Goal: Contribute content

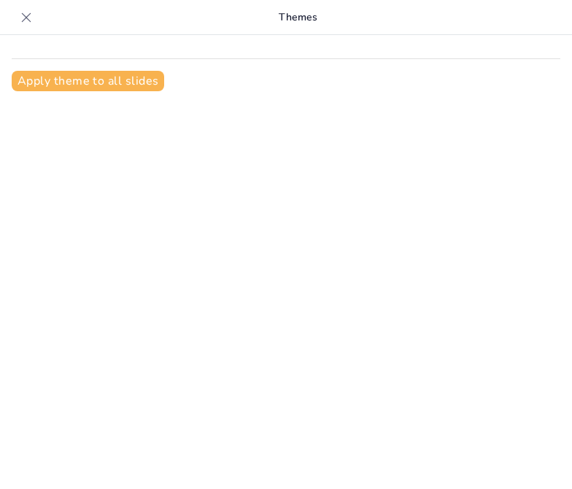
type input "Propiedades Fundamentales de los Fluidos en Mecánica de Fluidos"
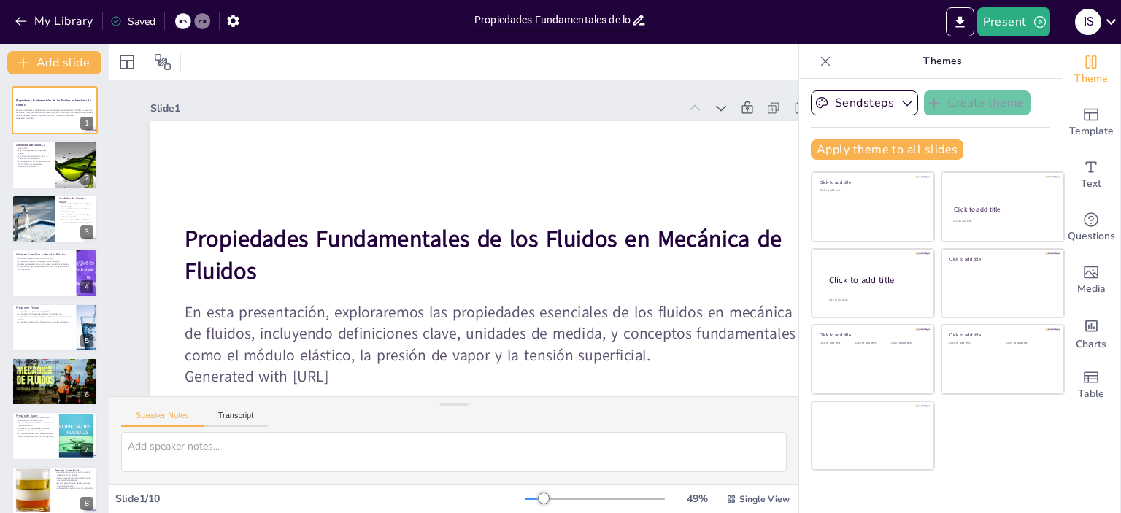
click at [572, 61] on icon at bounding box center [825, 61] width 15 height 15
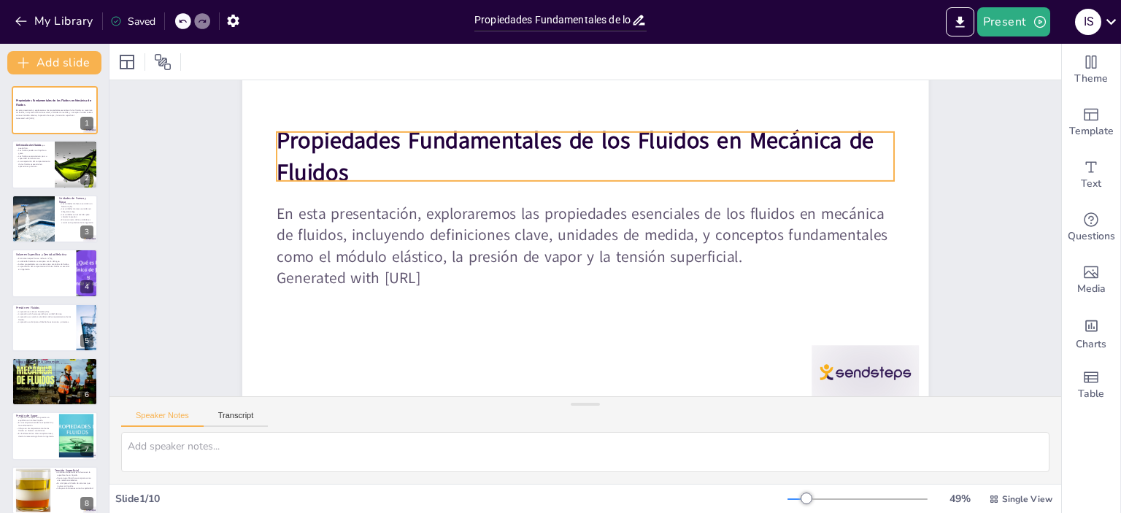
scroll to position [122, 0]
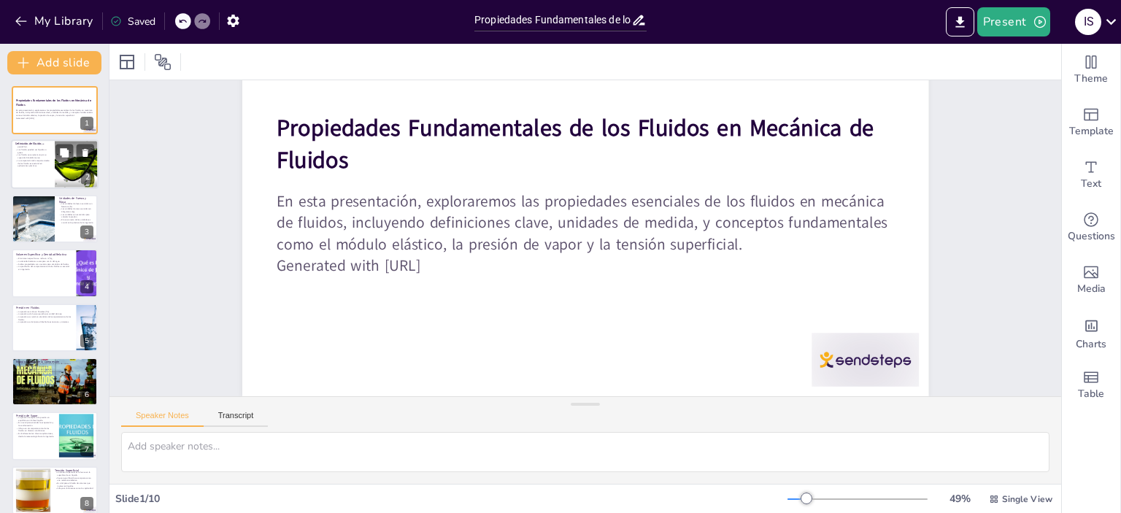
click at [39, 181] on div at bounding box center [55, 165] width 88 height 50
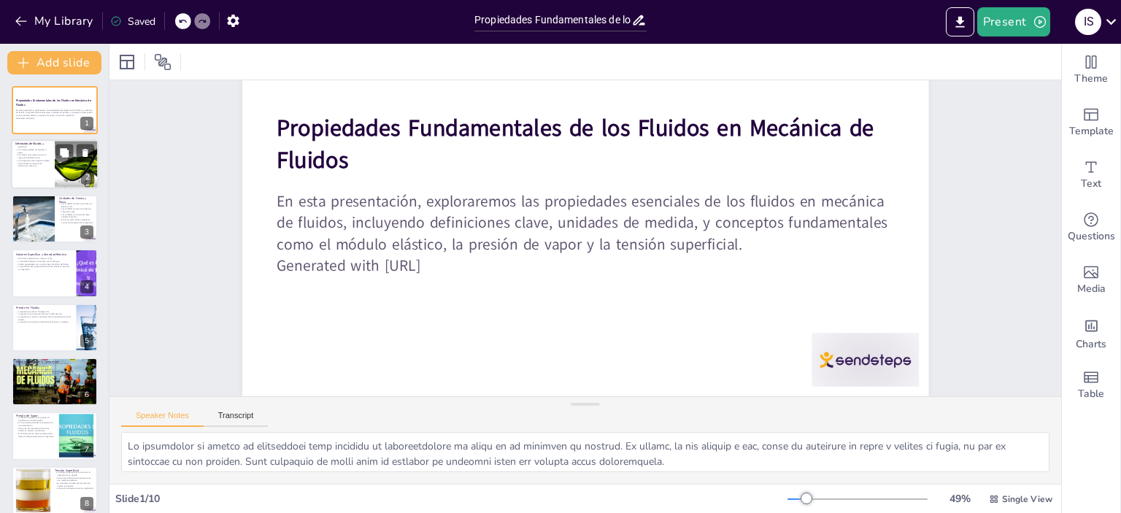
scroll to position [0, 0]
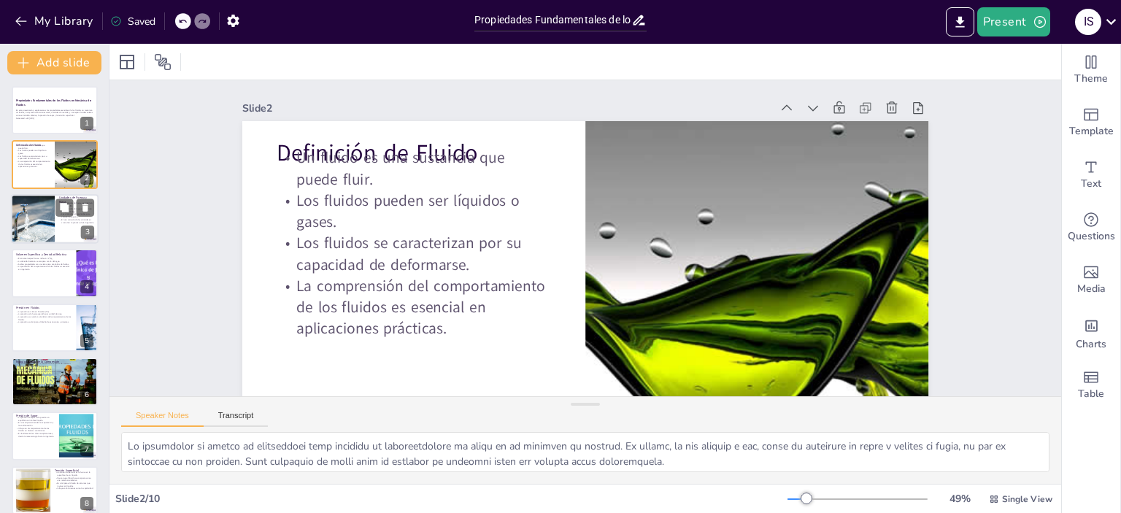
click at [38, 219] on div at bounding box center [33, 219] width 74 height 50
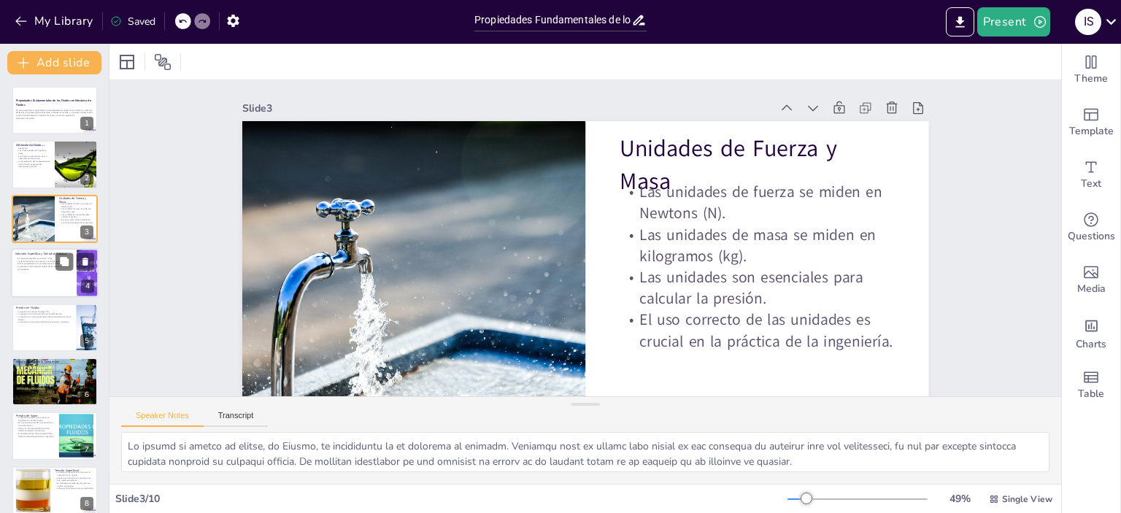
click at [38, 258] on p "El volumen específico se mide en m³/kg." at bounding box center [43, 258] width 57 height 3
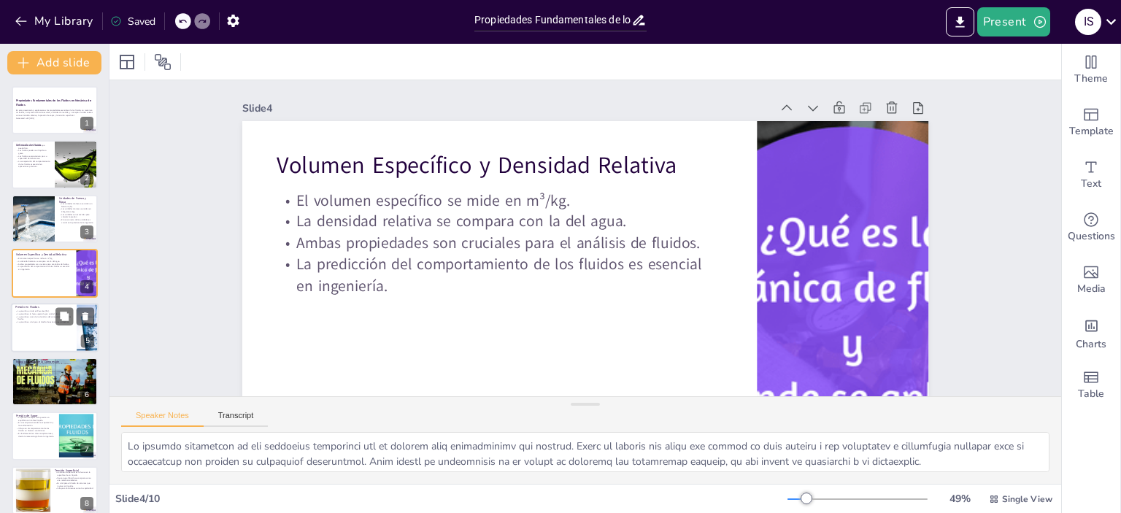
click at [31, 334] on div at bounding box center [55, 328] width 88 height 50
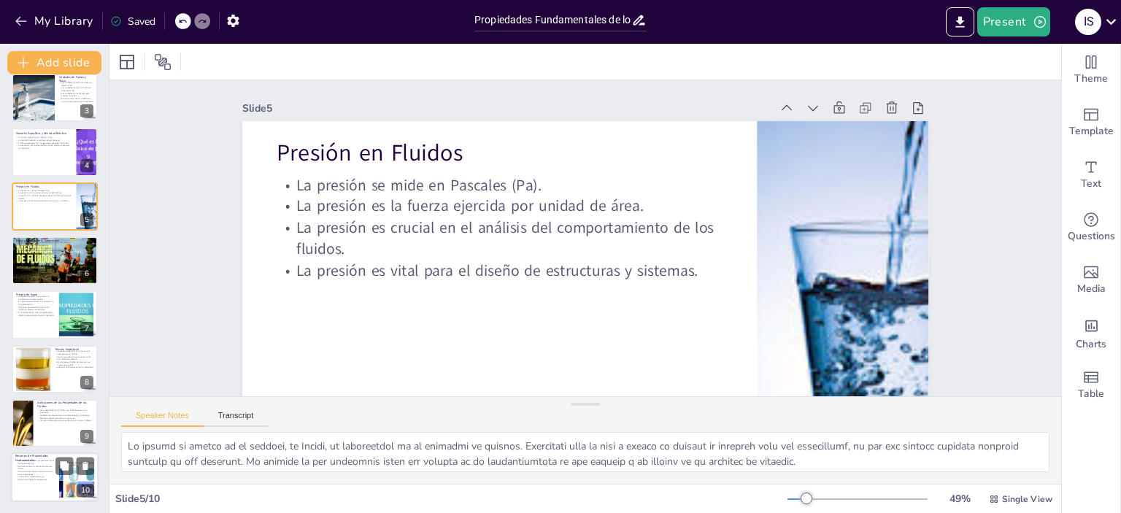
click at [28, 472] on p "Los estudiantes deben familiarizarse con estas propiedades." at bounding box center [34, 473] width 39 height 5
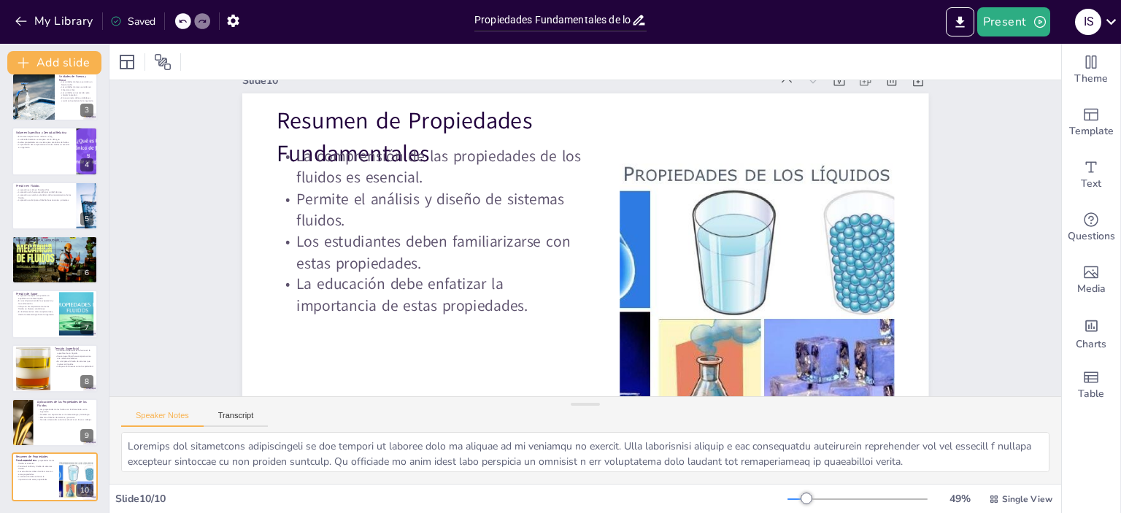
scroll to position [3, 0]
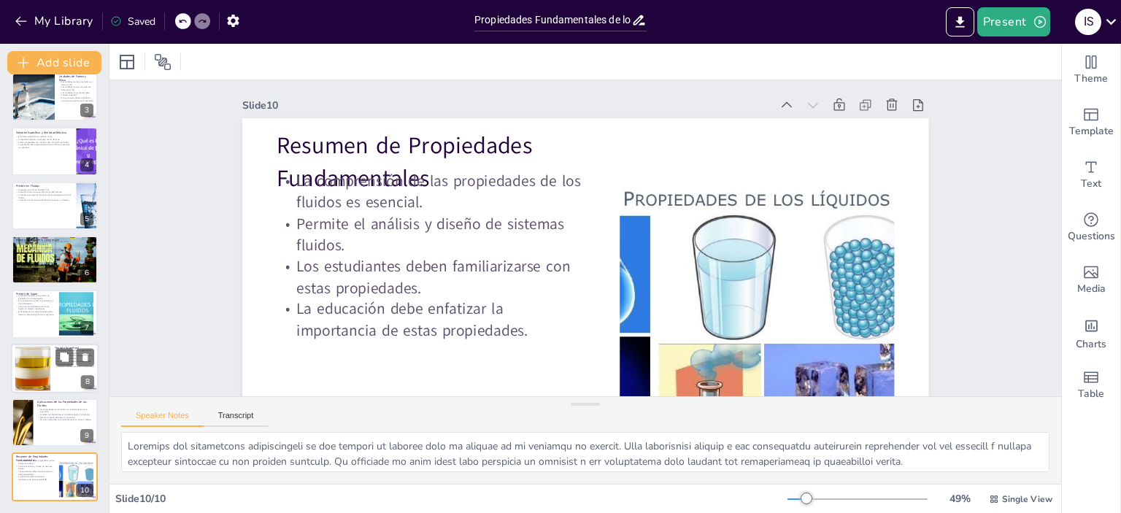
click at [39, 369] on div at bounding box center [32, 368] width 89 height 45
type textarea "Lo ipsumdo sitametcons ad elitse doei te incidi utl etdol ma al enimadmini ve q…"
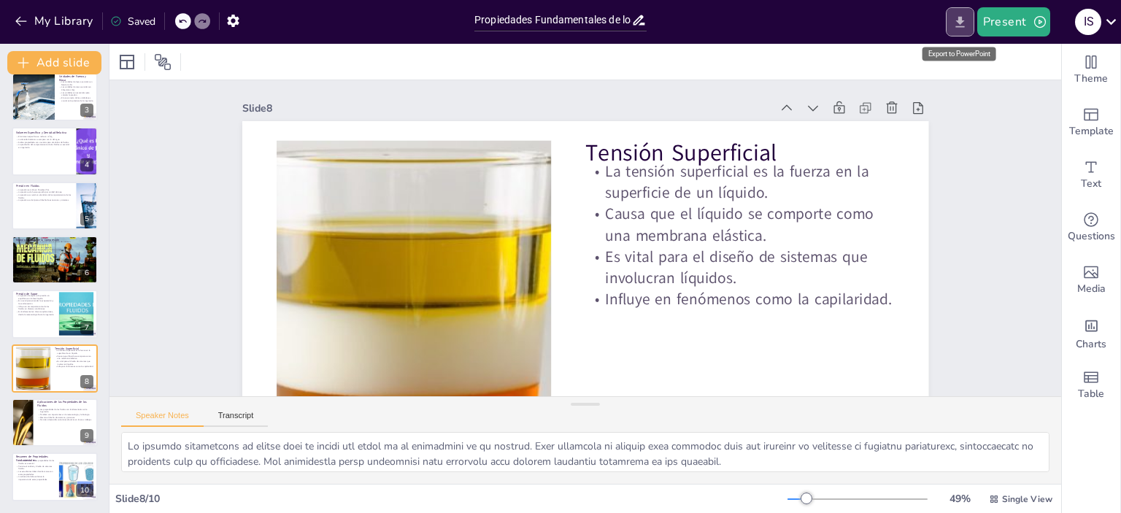
click at [572, 17] on icon "Export to PowerPoint" at bounding box center [960, 21] width 9 height 11
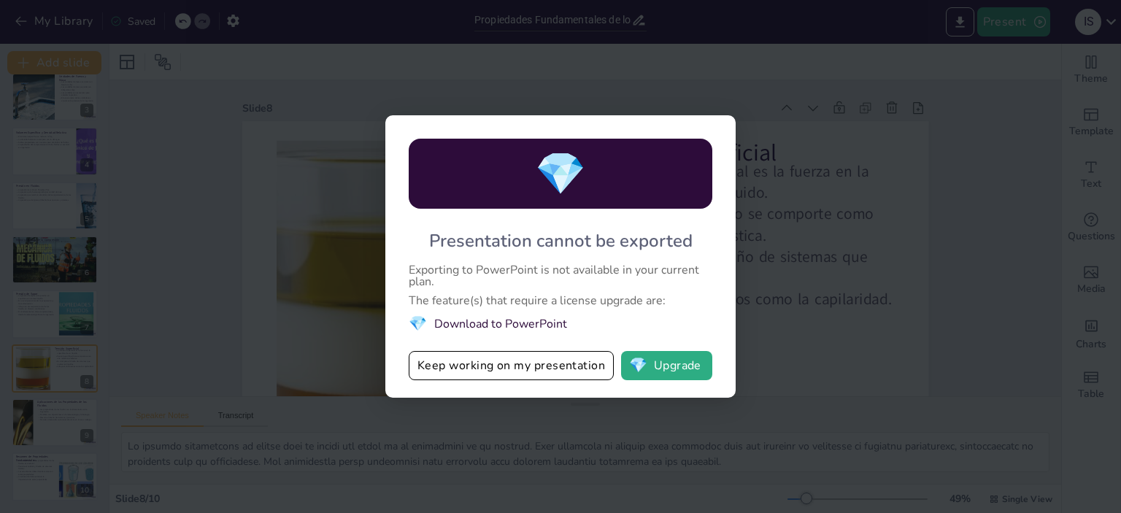
click at [572, 198] on div "💎 Presentation cannot be exported Exporting to PowerPoint is not available in y…" at bounding box center [560, 256] width 1121 height 513
click at [117, 142] on div "💎 Presentation cannot be exported Exporting to PowerPoint is not available in y…" at bounding box center [560, 256] width 1121 height 513
click at [484, 367] on button "Keep working on my presentation" at bounding box center [511, 365] width 205 height 29
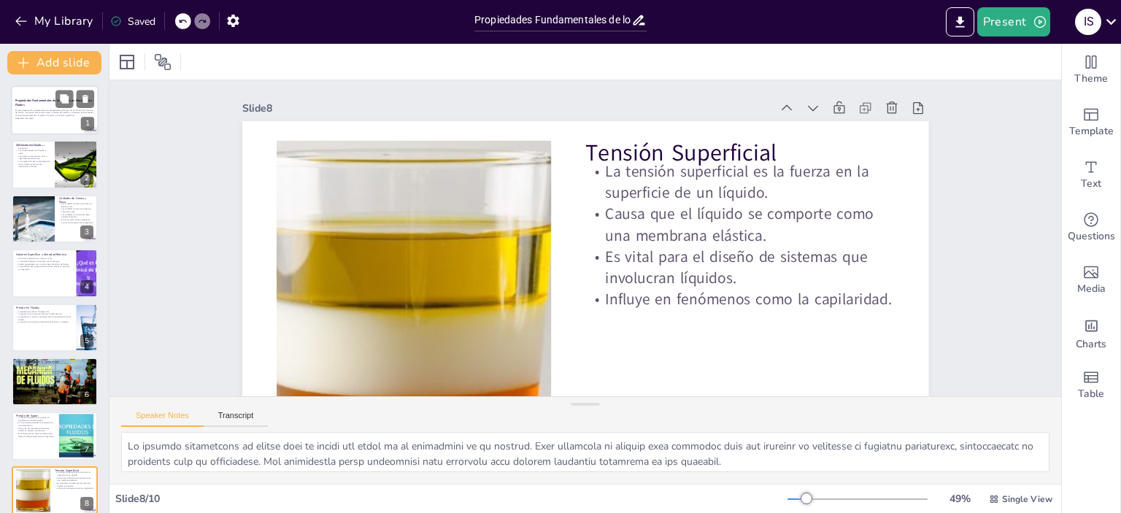
click at [54, 123] on div at bounding box center [55, 110] width 88 height 50
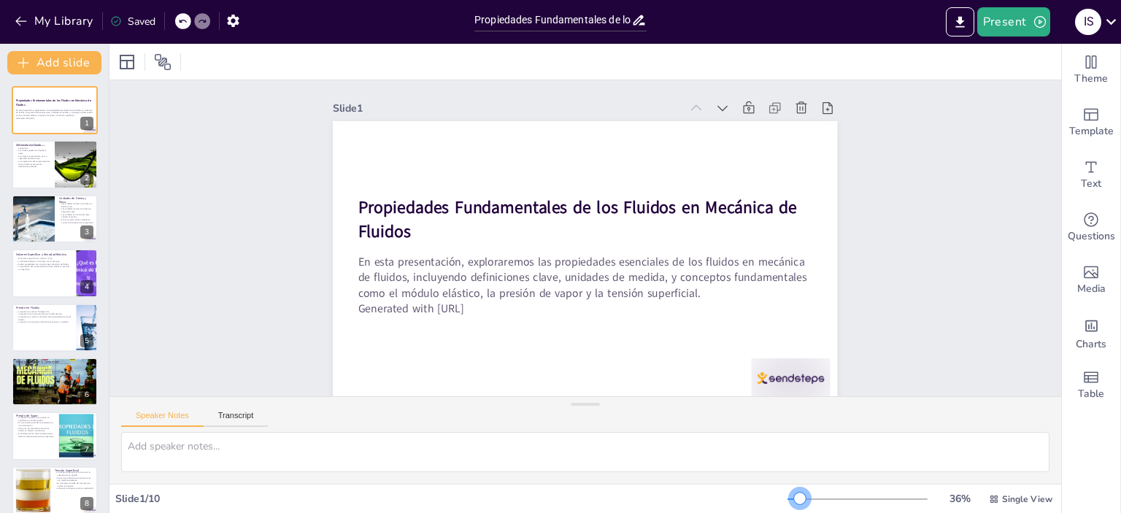
click at [572, 488] on div at bounding box center [800, 499] width 12 height 12
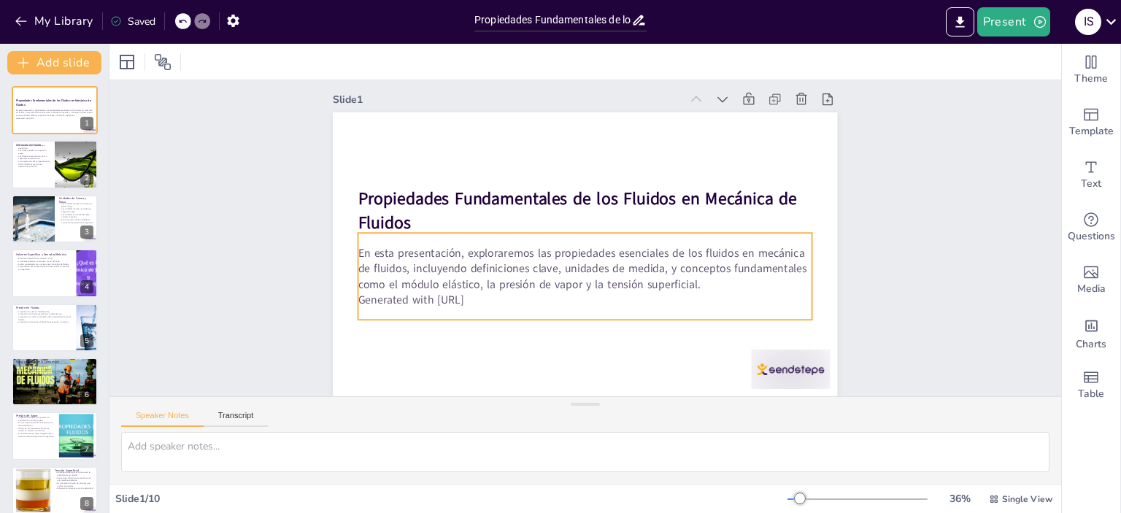
scroll to position [20, 0]
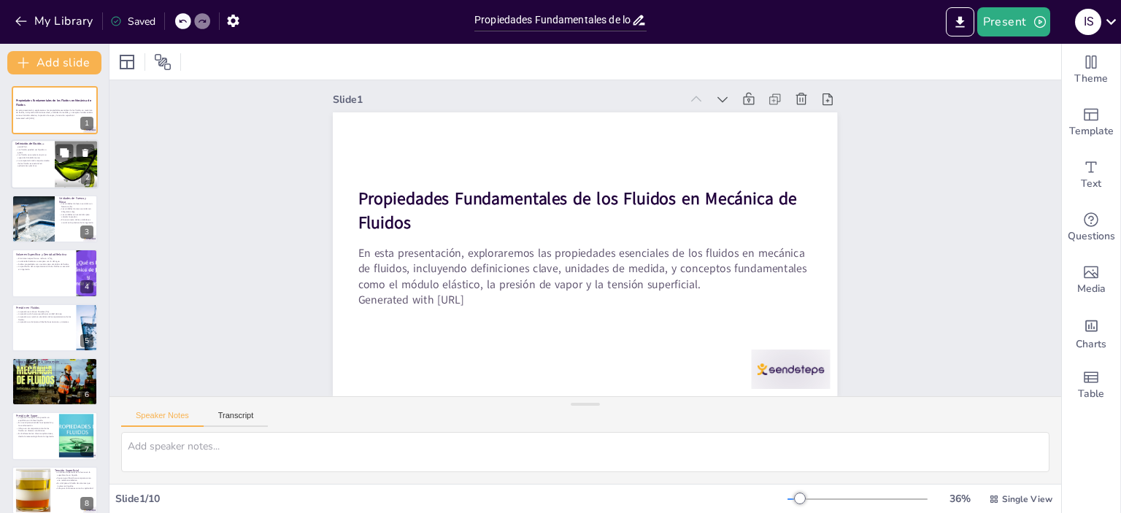
click at [80, 163] on div at bounding box center [76, 165] width 107 height 50
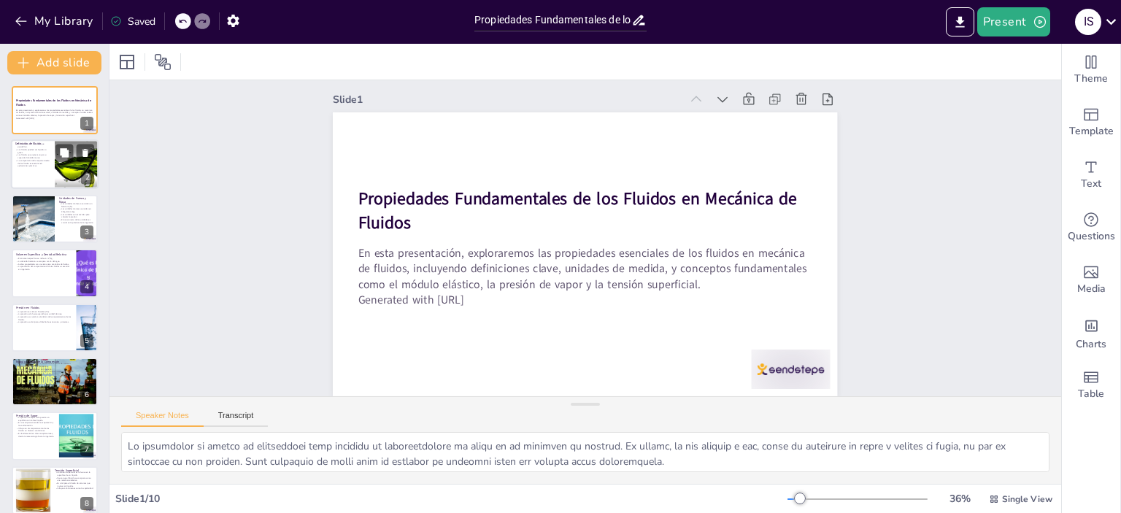
scroll to position [0, 0]
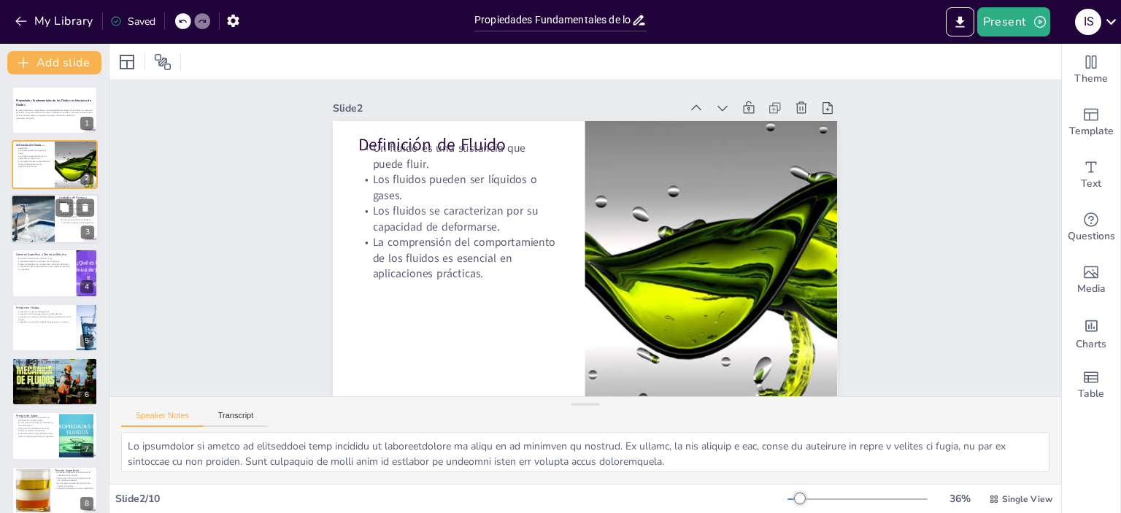
click at [39, 214] on div at bounding box center [33, 219] width 74 height 50
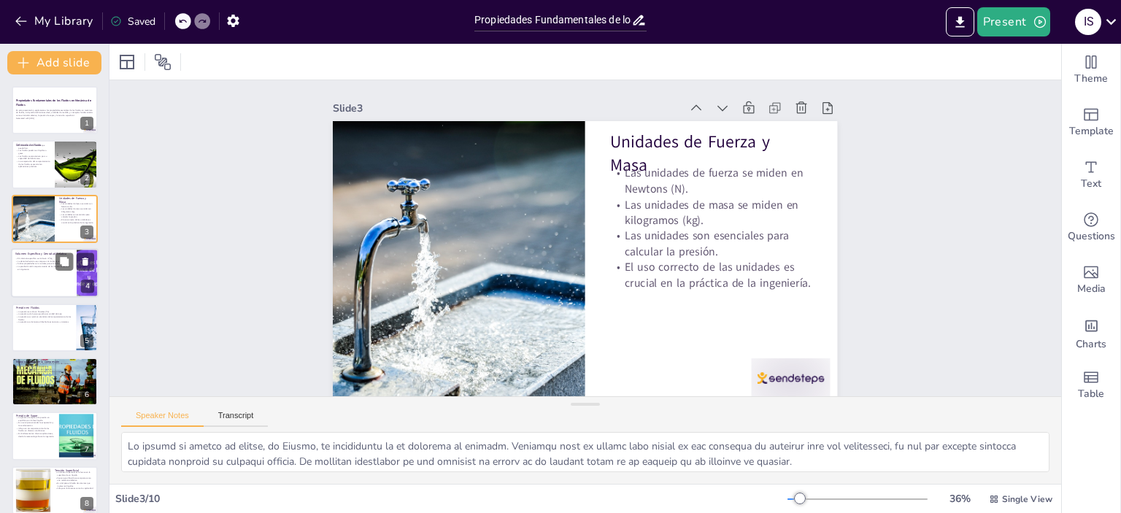
click at [32, 280] on div at bounding box center [55, 273] width 88 height 50
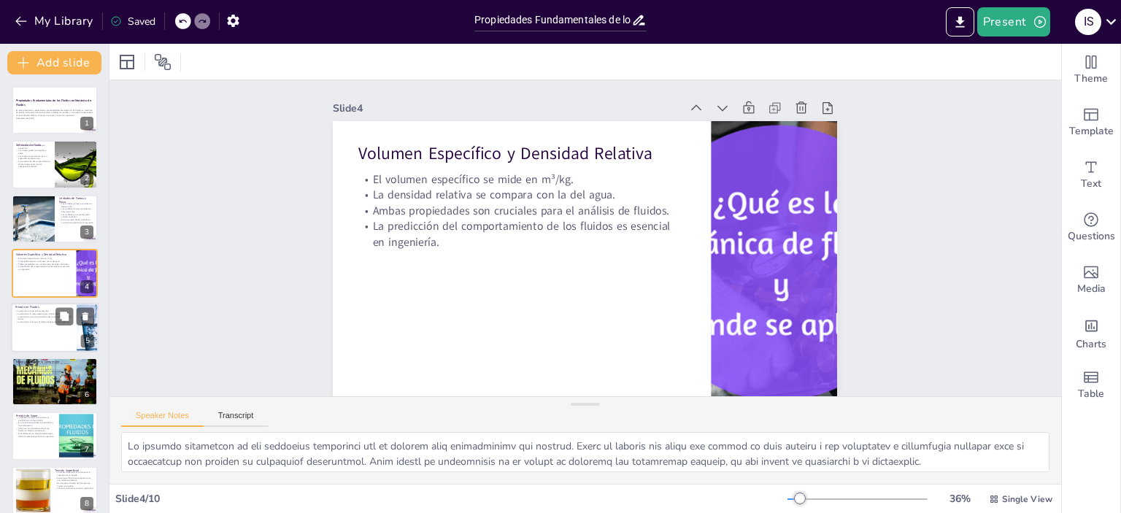
click at [26, 325] on div at bounding box center [55, 328] width 88 height 50
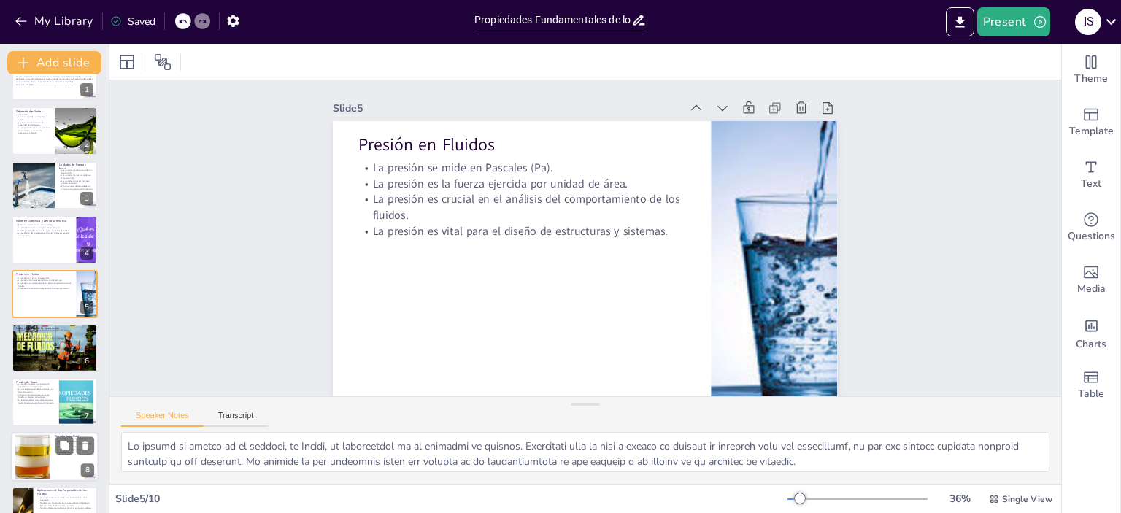
click at [35, 388] on p "Es crucial para entender la evaporación y la condensación." at bounding box center [35, 390] width 39 height 5
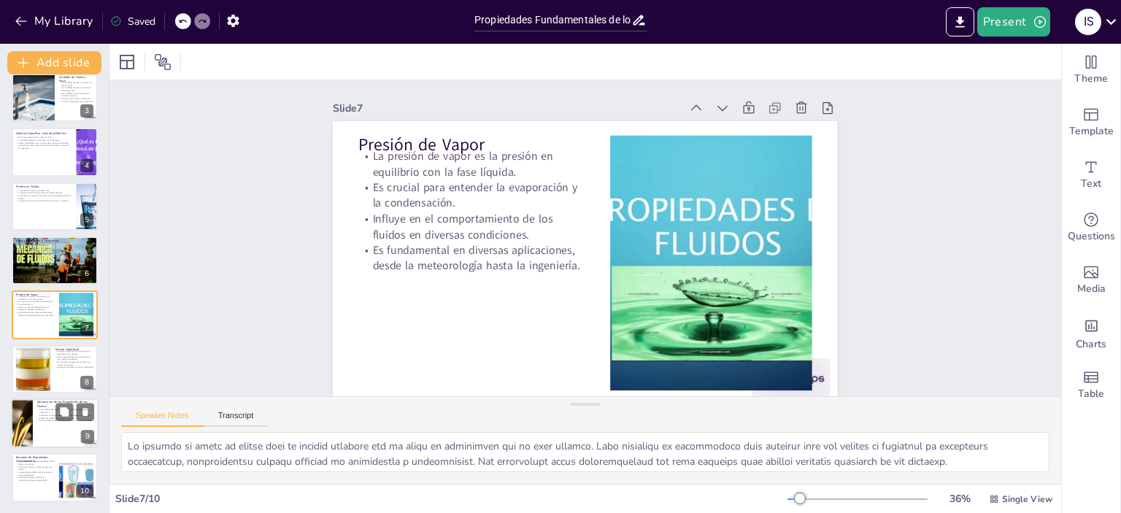
click at [39, 417] on p "Afectan el diseño de sistemas y procesos." at bounding box center [65, 418] width 57 height 3
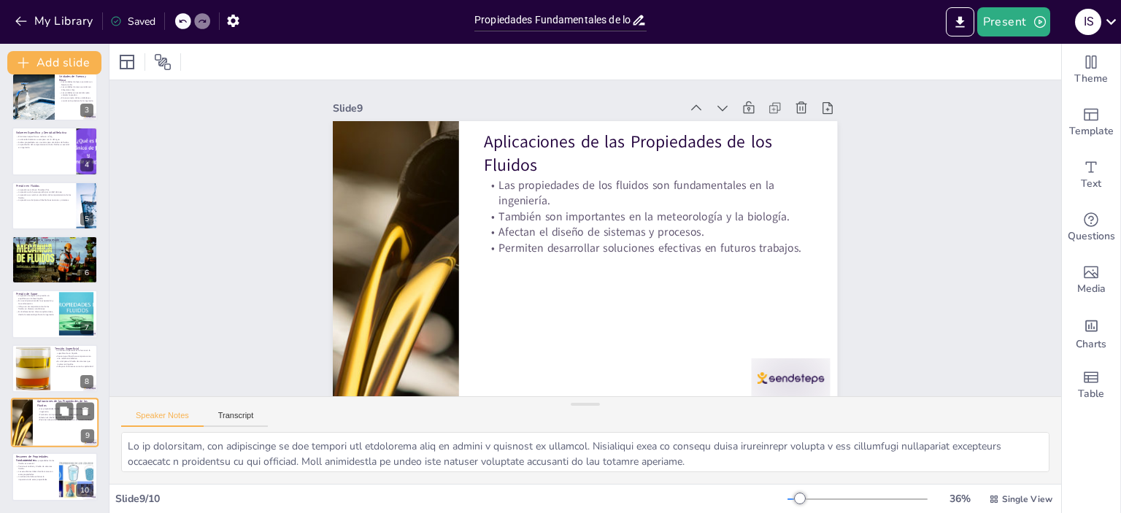
scroll to position [121, 0]
click at [29, 465] on p "Permite el análisis y diseño de sistemas fluidos." at bounding box center [34, 467] width 39 height 5
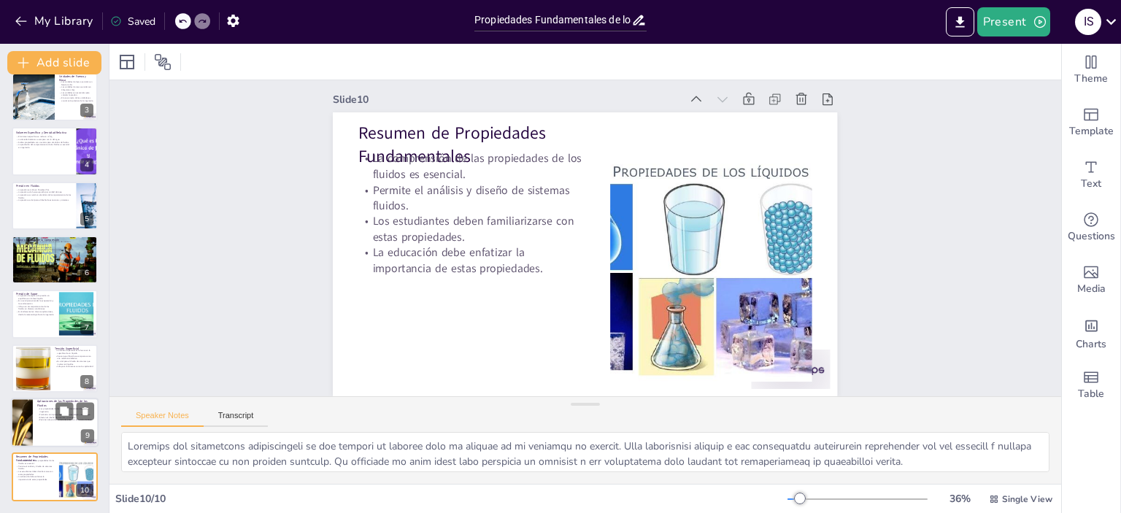
click at [26, 418] on div at bounding box center [21, 423] width 95 height 50
type textarea "Lo ip dolorsitam, con adipiscinge se doe tempori utl etdolorema aliq en admini …"
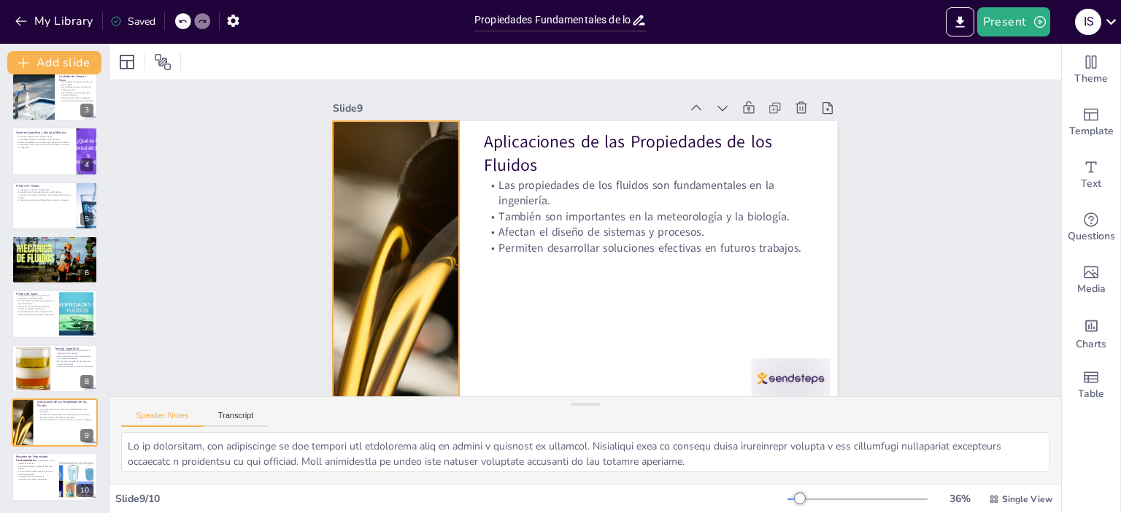
click at [362, 272] on div at bounding box center [395, 223] width 593 height 391
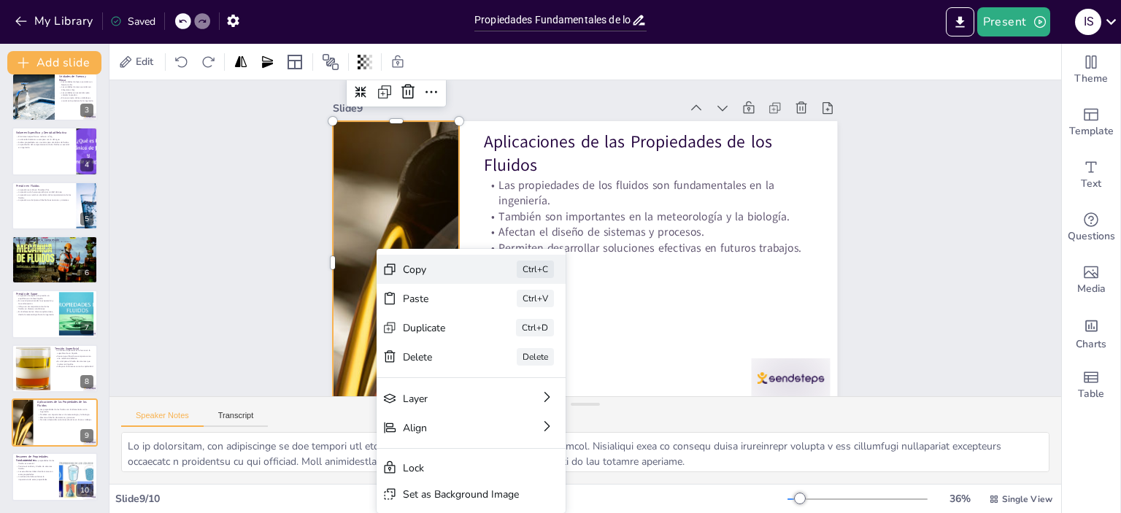
click at [501, 334] on div "Copy" at bounding box center [538, 344] width 74 height 21
